Goal: Task Accomplishment & Management: Use online tool/utility

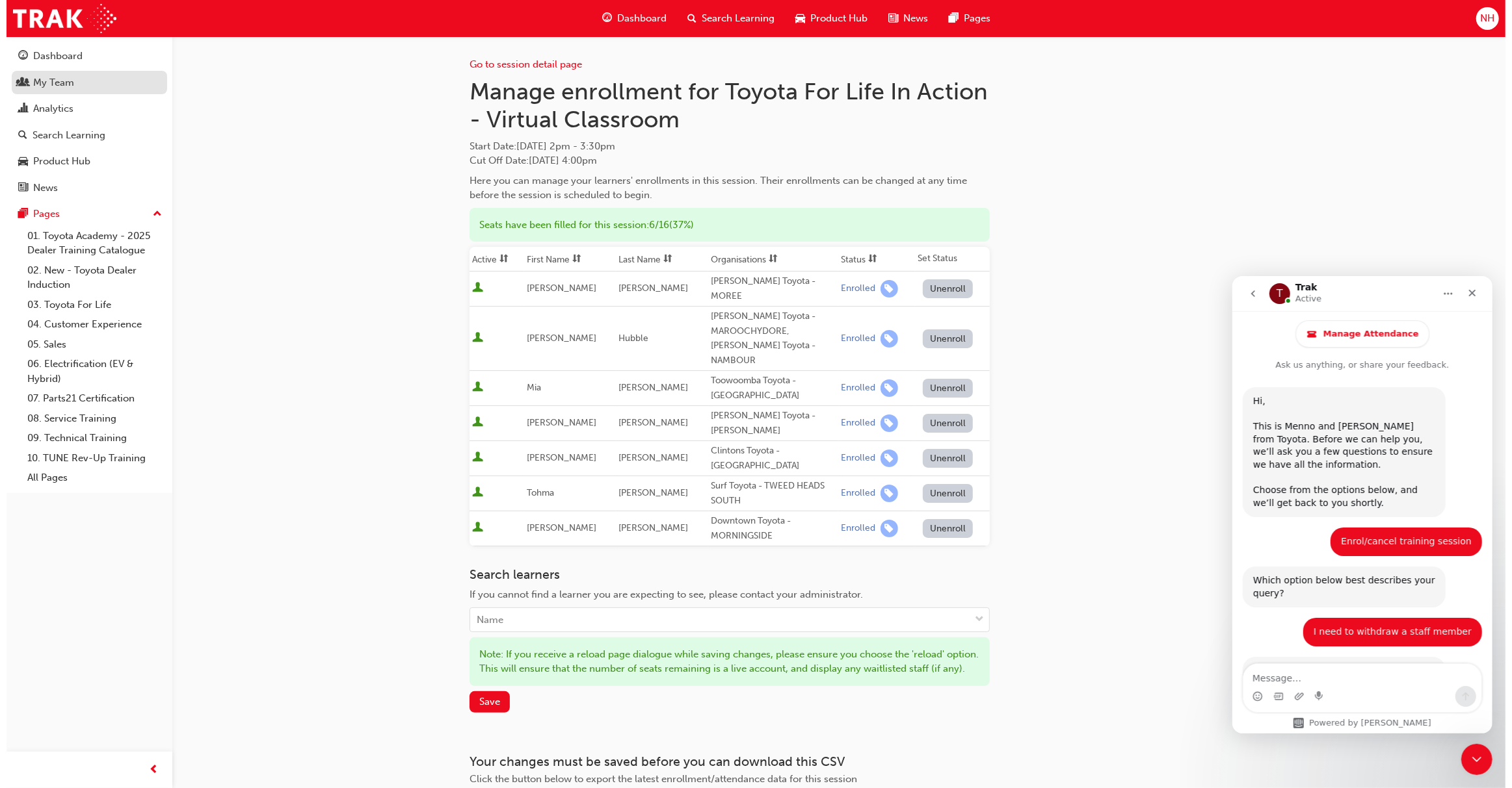
scroll to position [1800, 0]
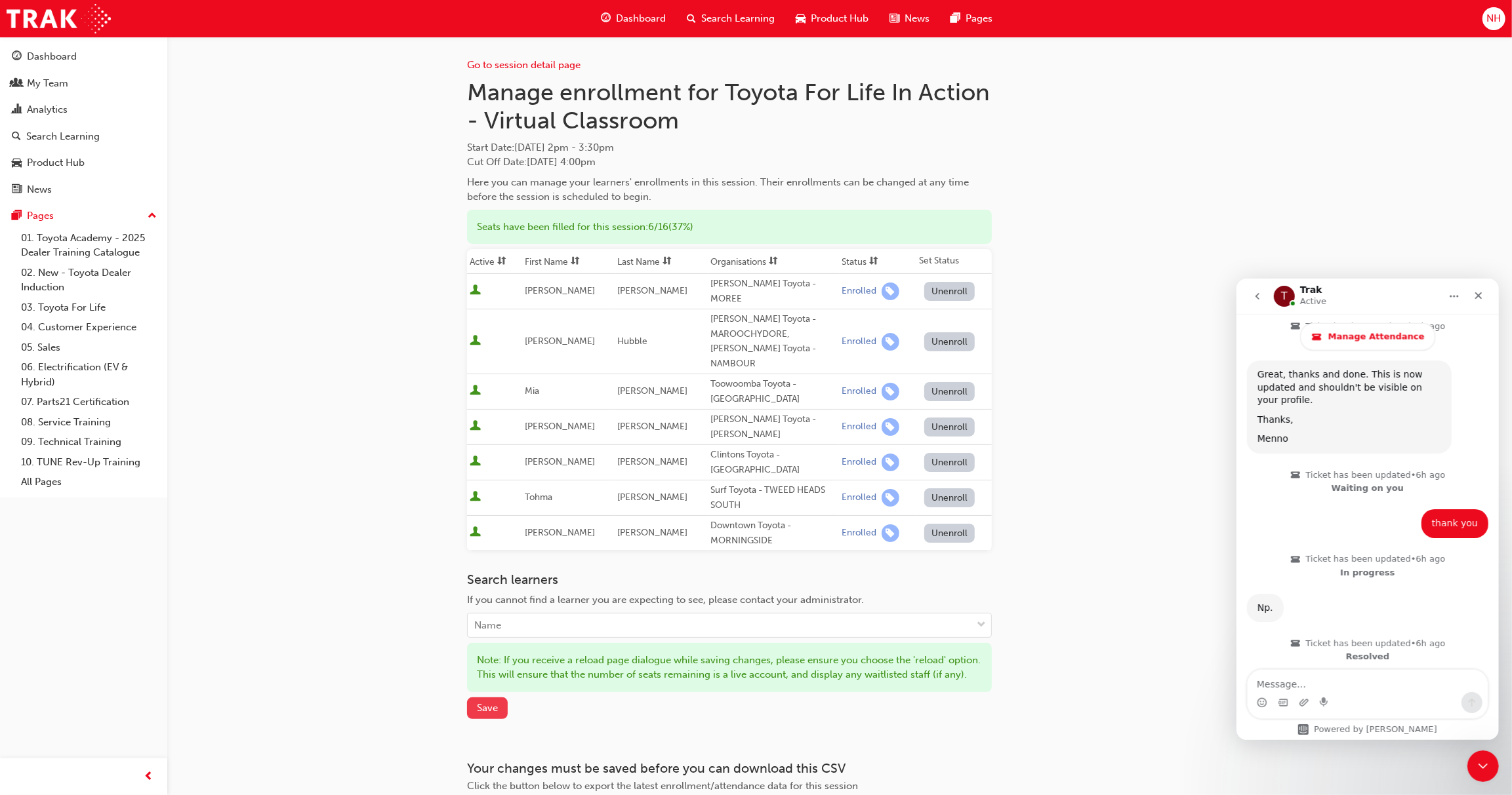
click at [483, 702] on span "Save" at bounding box center [488, 708] width 21 height 11
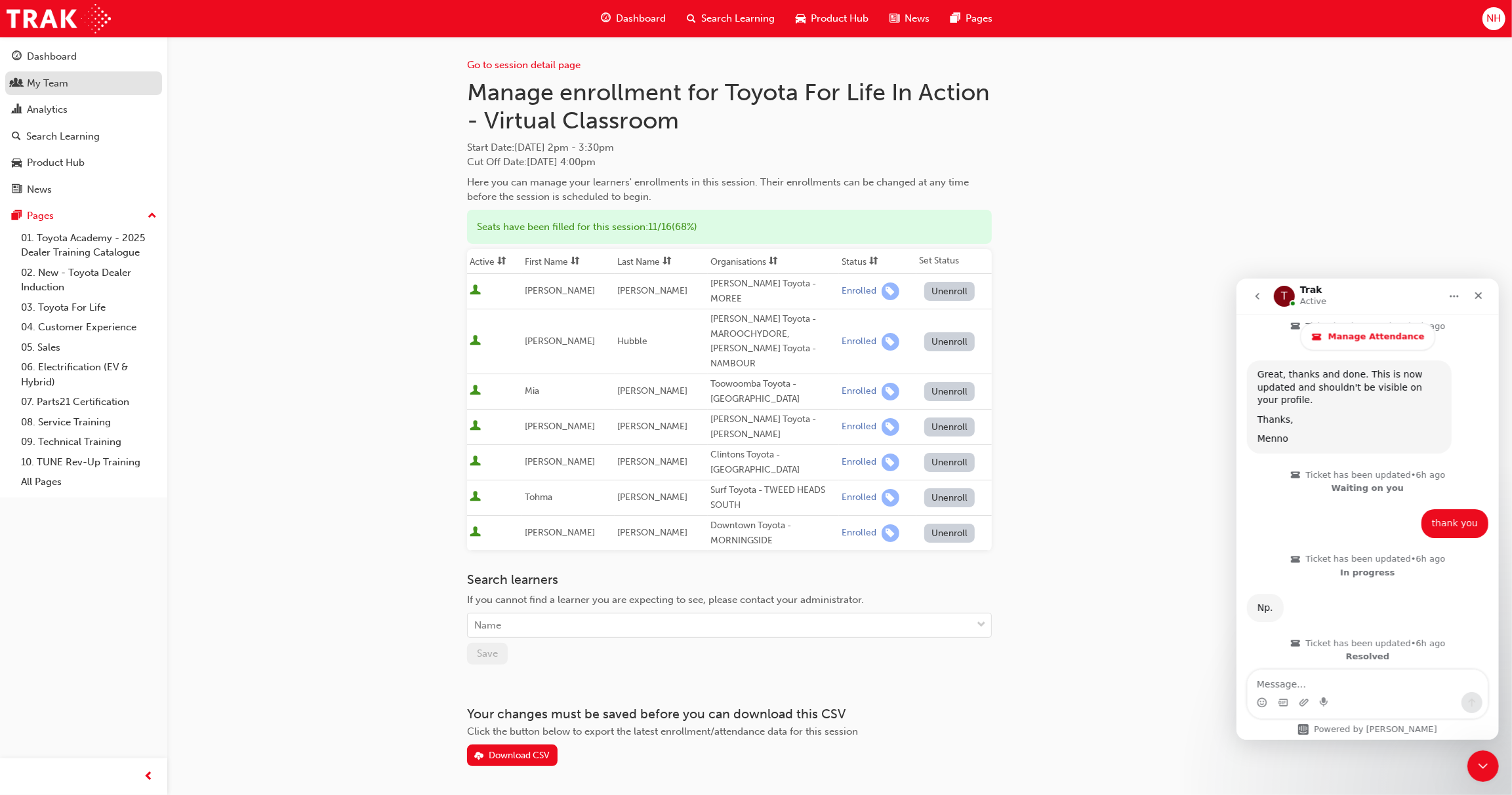
click at [50, 85] on div "My Team" at bounding box center [47, 84] width 41 height 15
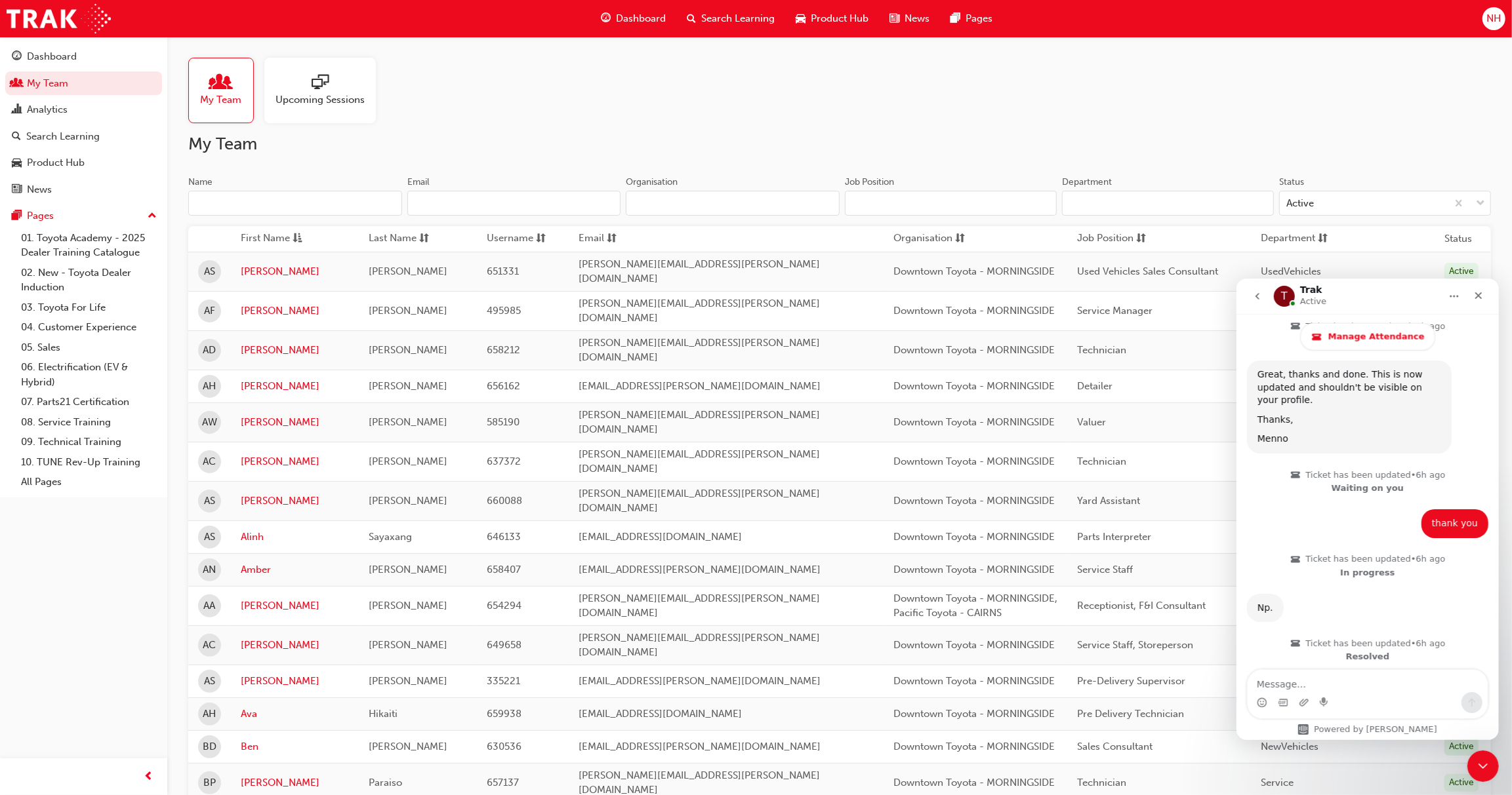
click at [355, 195] on input "Name" at bounding box center [295, 203] width 214 height 25
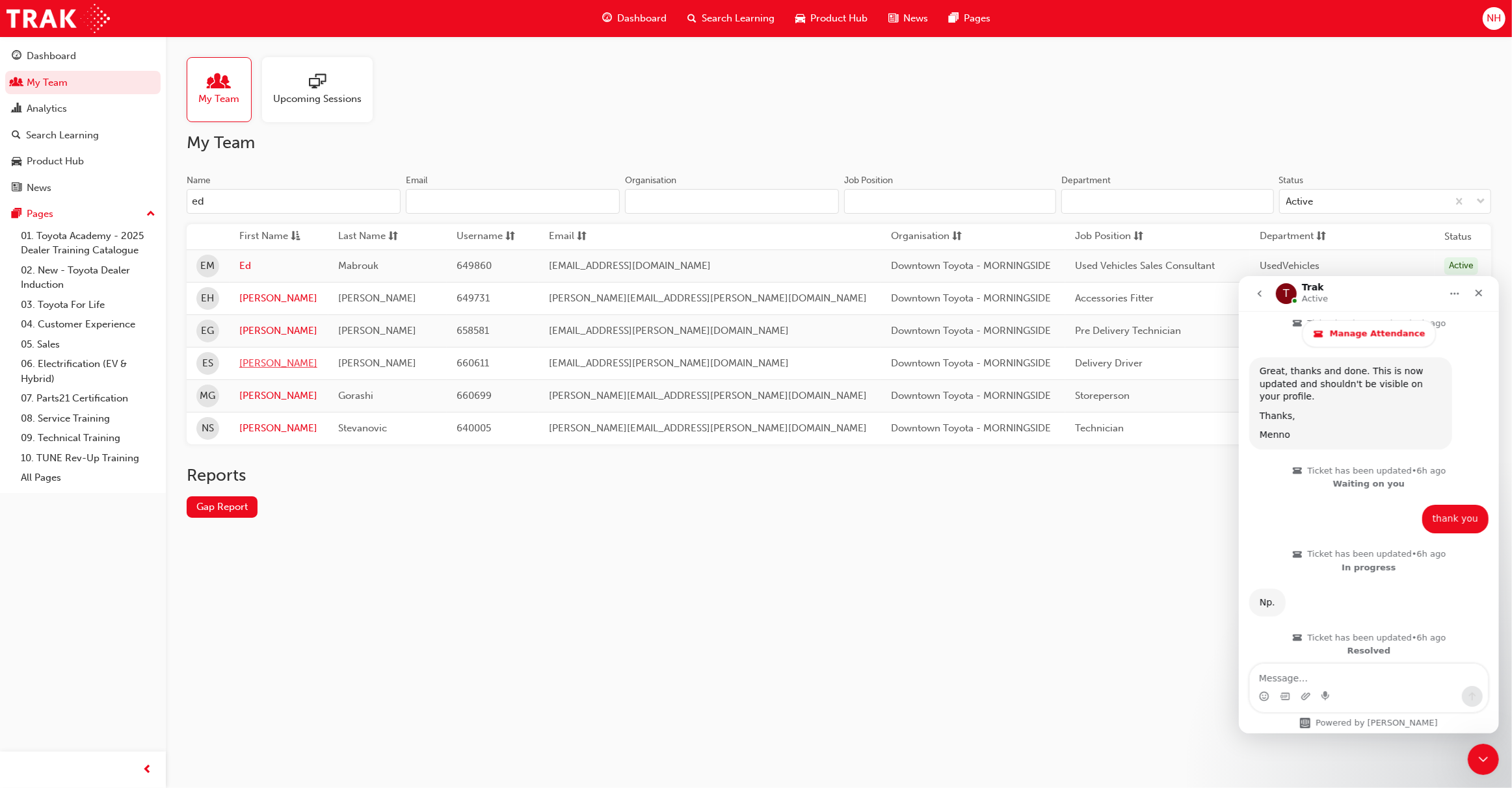
type input "ed"
click at [263, 361] on link "[PERSON_NAME]" at bounding box center [279, 364] width 79 height 15
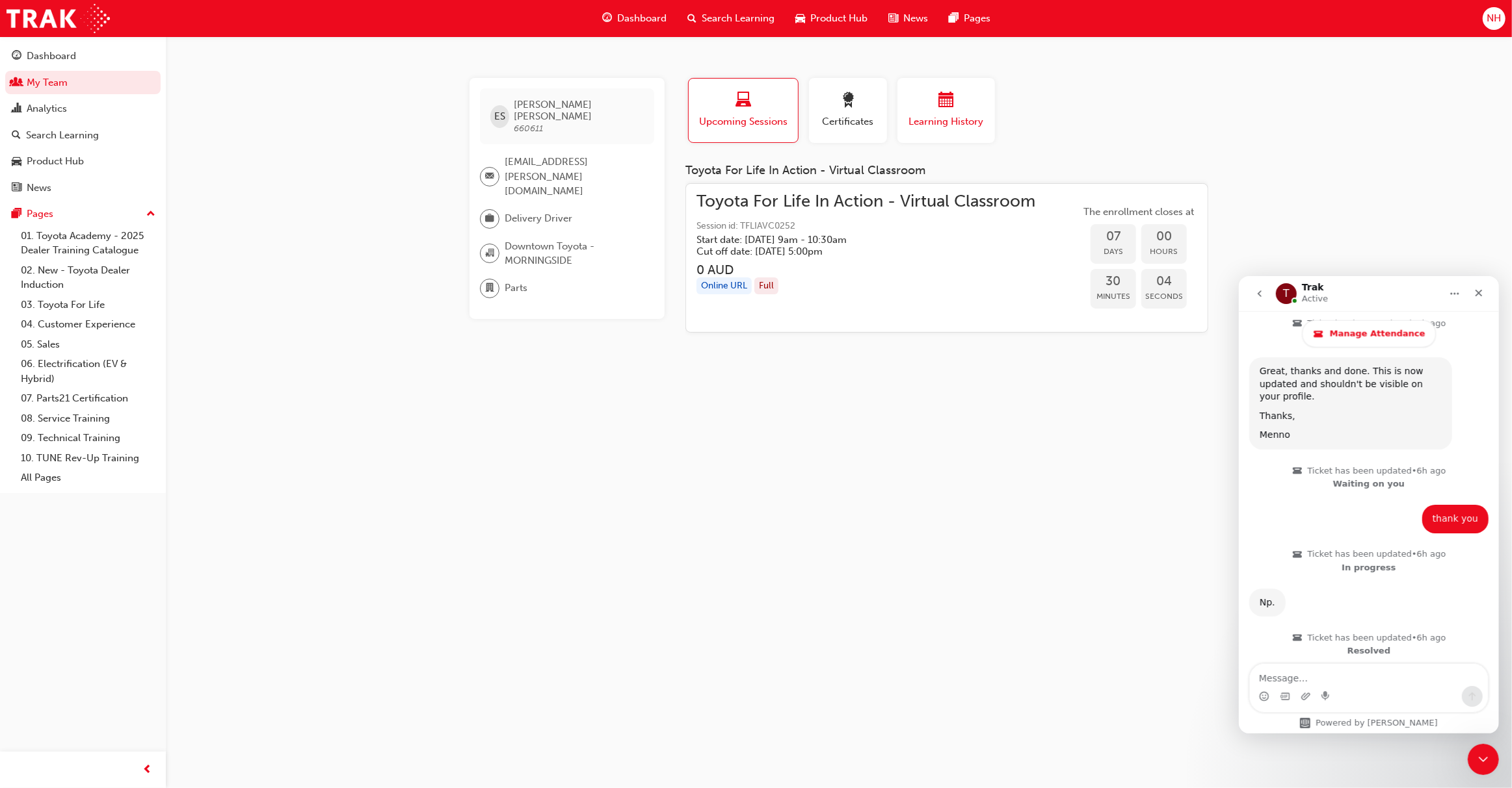
click at [922, 115] on span "Learning History" at bounding box center [946, 122] width 78 height 15
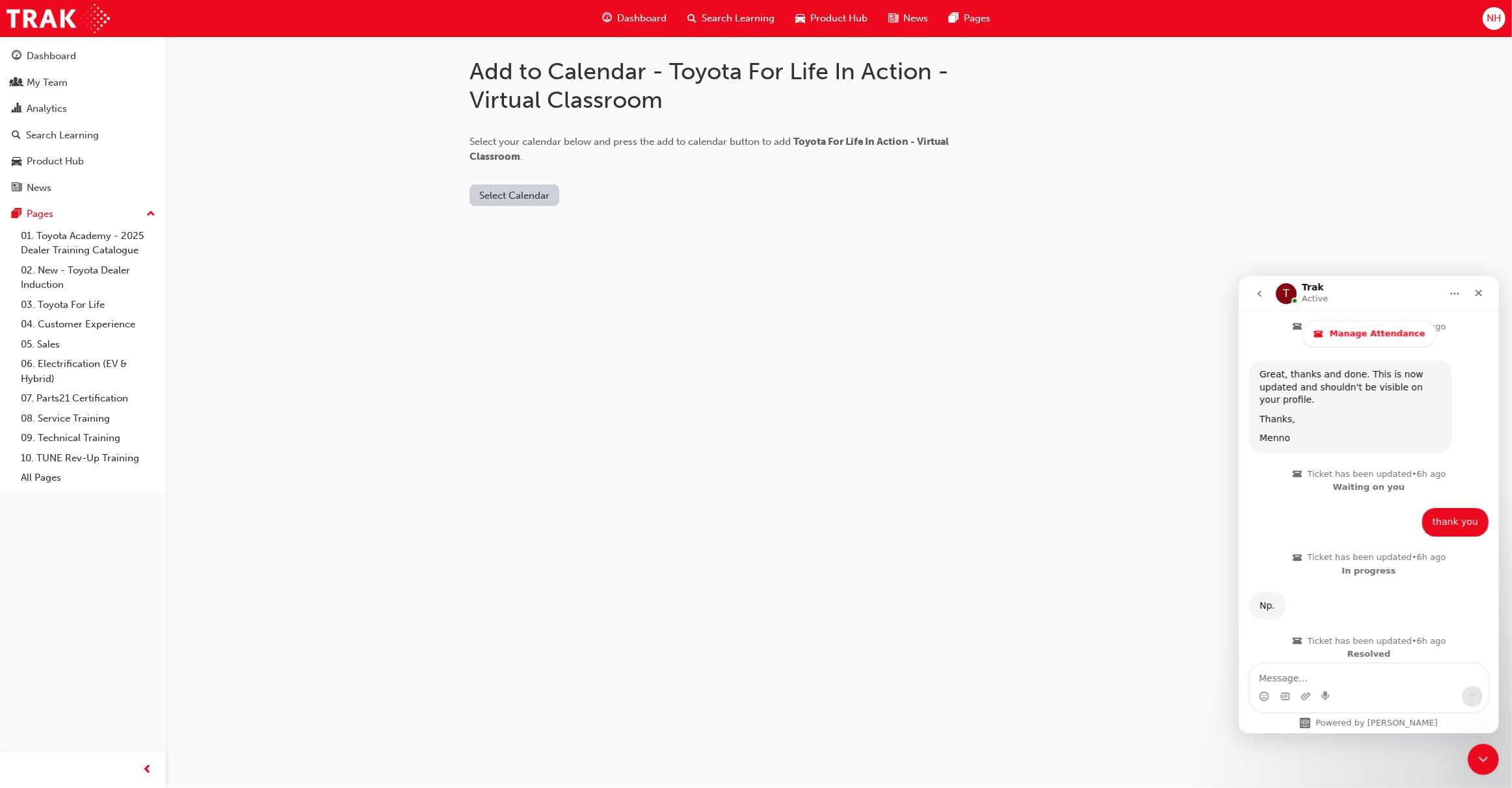
scroll to position [1800, 0]
click at [521, 199] on button "Select Calendar" at bounding box center [514, 195] width 90 height 22
click at [516, 251] on div "Office 365" at bounding box center [499, 252] width 46 height 15
click at [483, 188] on button "Office 365" at bounding box center [502, 195] width 66 height 22
click at [604, 201] on button "Add to Calendar" at bounding box center [592, 195] width 93 height 22
